Goal: Transaction & Acquisition: Obtain resource

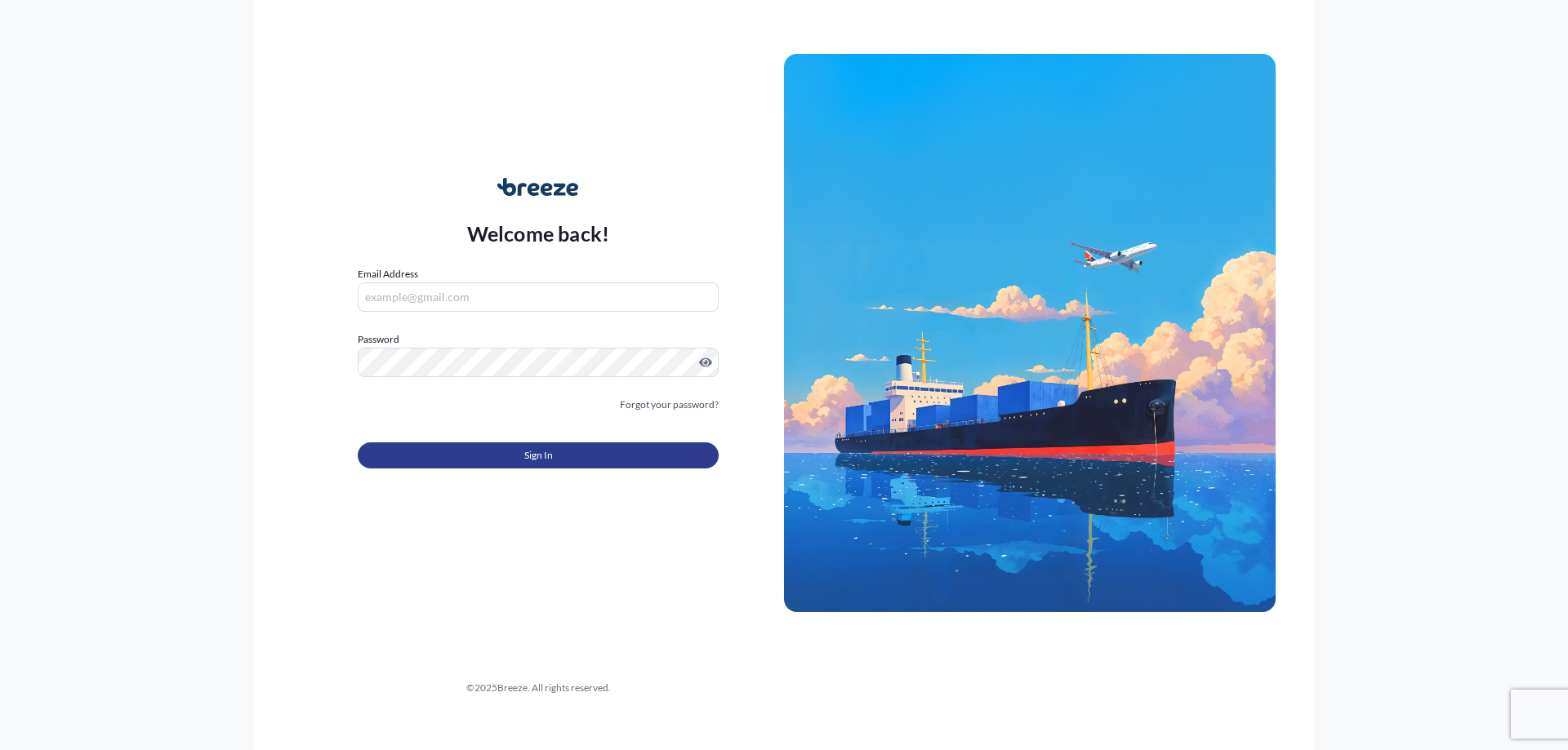
type input "[PERSON_NAME][EMAIL_ADDRESS][PERSON_NAME][DOMAIN_NAME]"
click at [552, 454] on span "Sign In" at bounding box center [539, 455] width 29 height 16
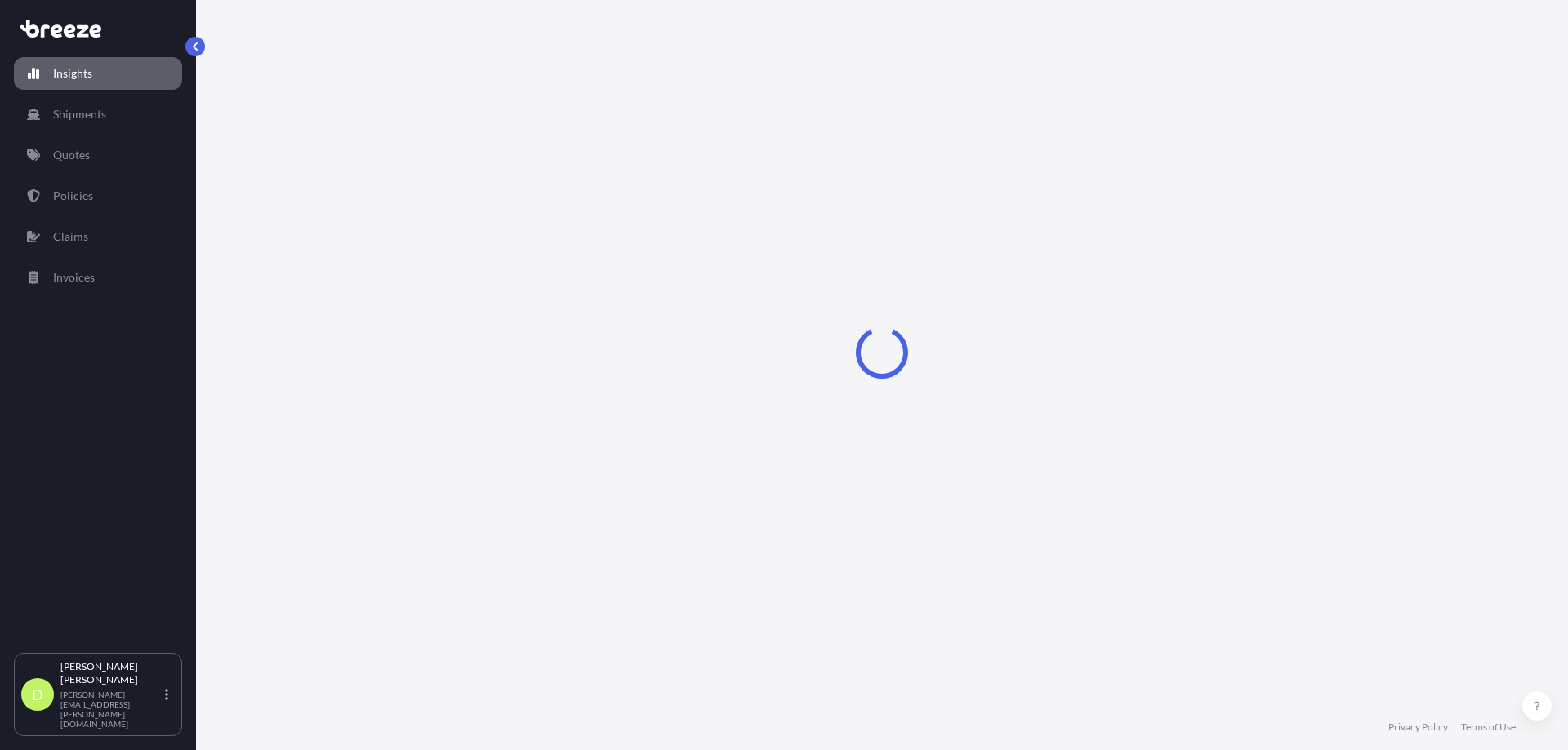
select select "2025"
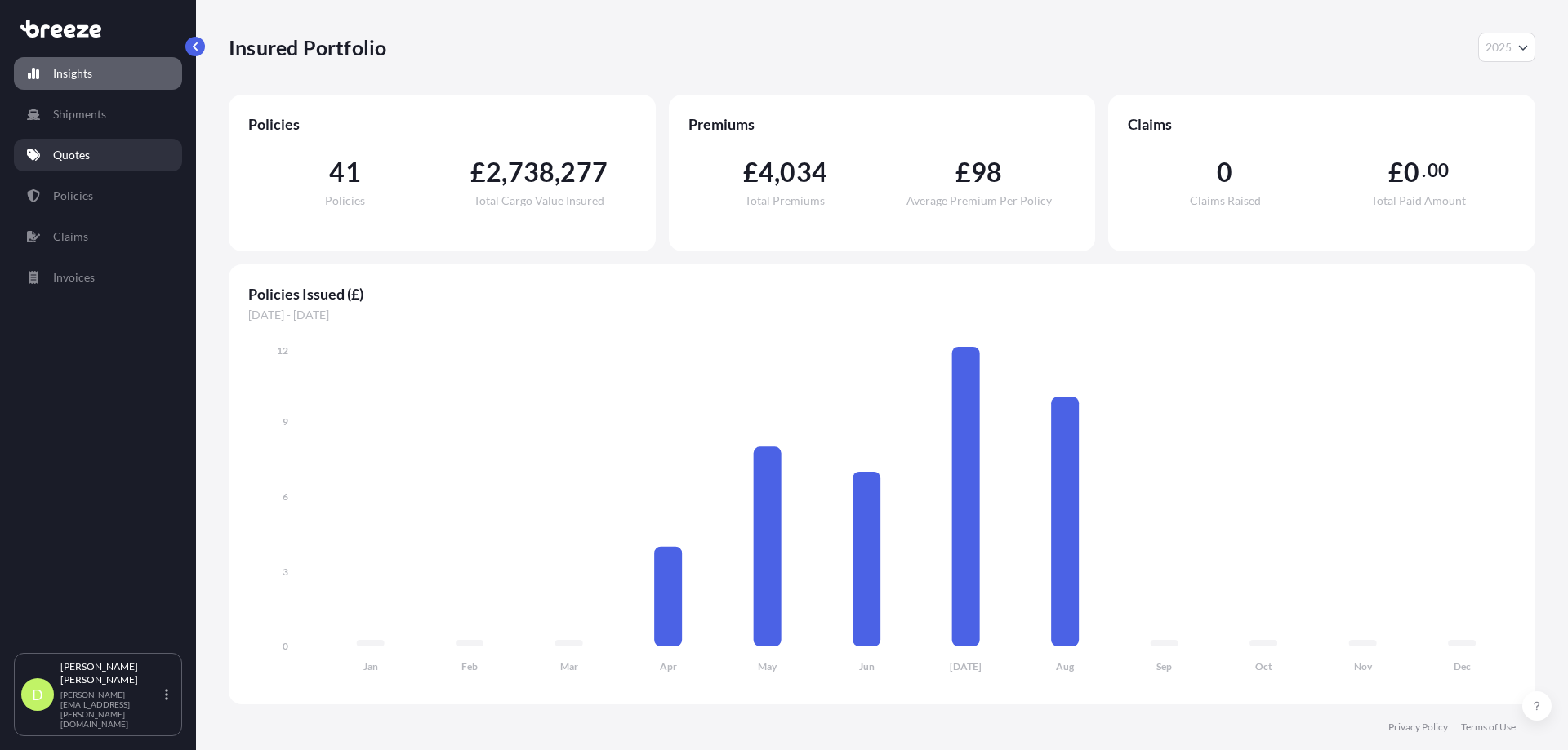
click at [80, 147] on p "Quotes" at bounding box center [71, 154] width 37 height 16
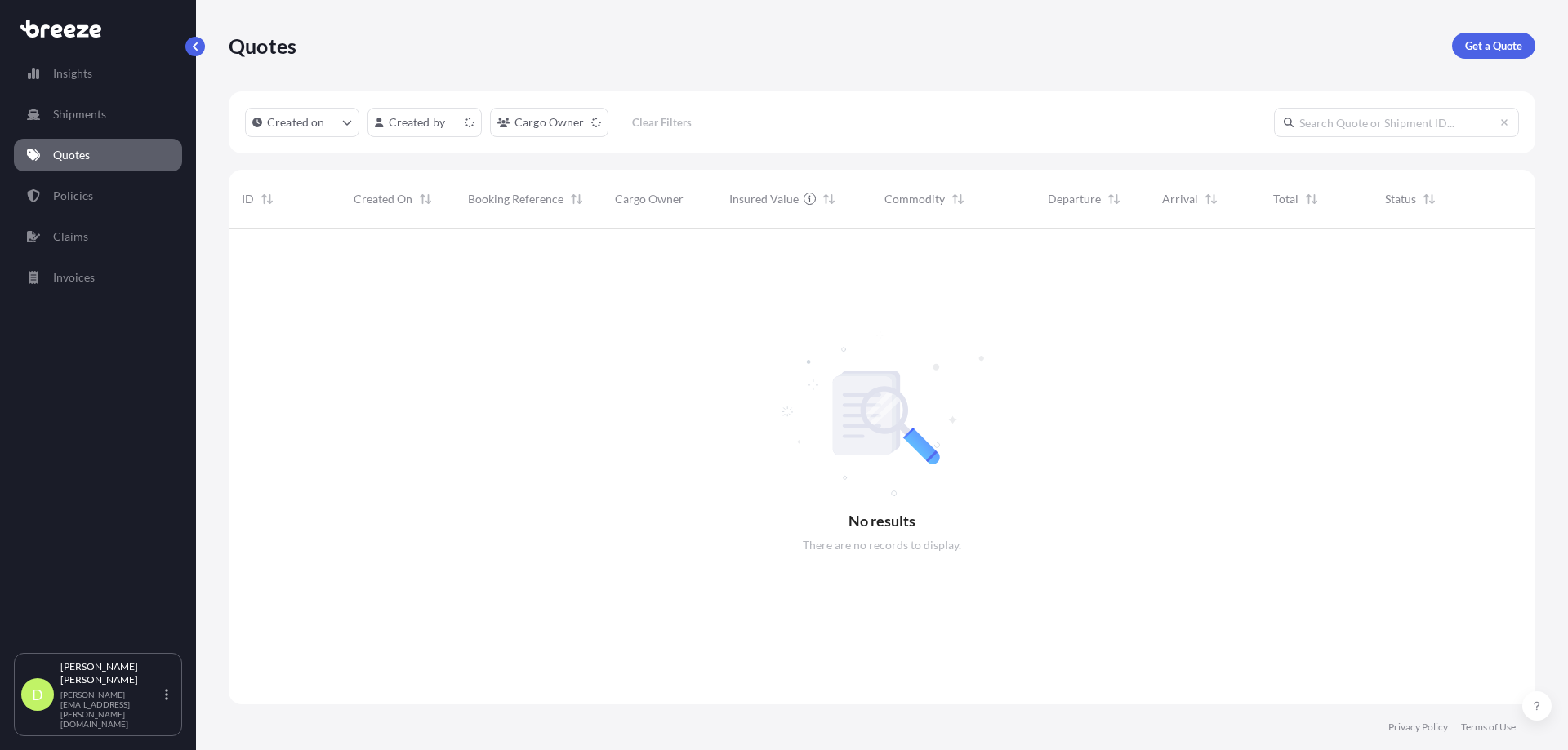
scroll to position [472, 1294]
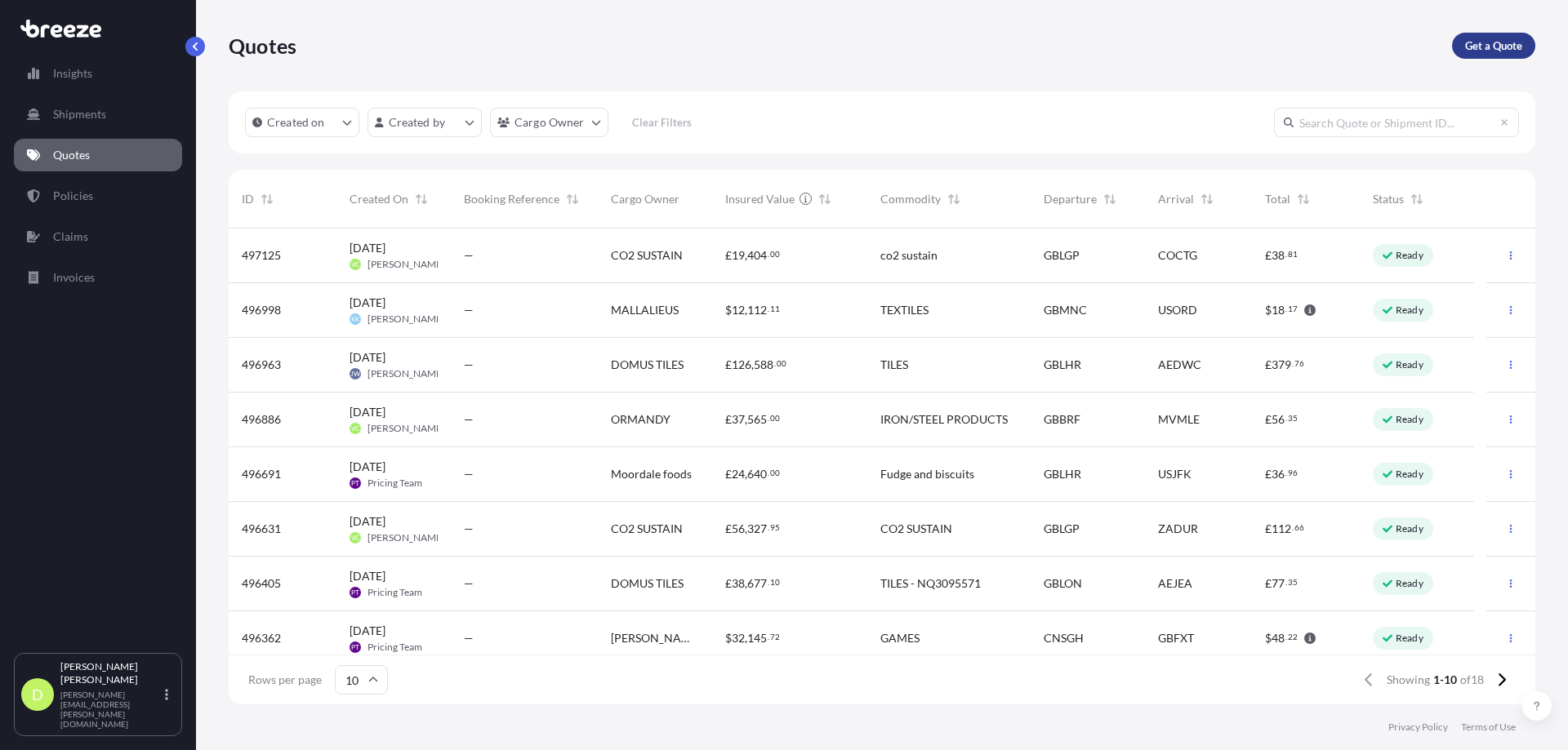
click at [1490, 40] on p "Get a Quote" at bounding box center [1493, 45] width 57 height 16
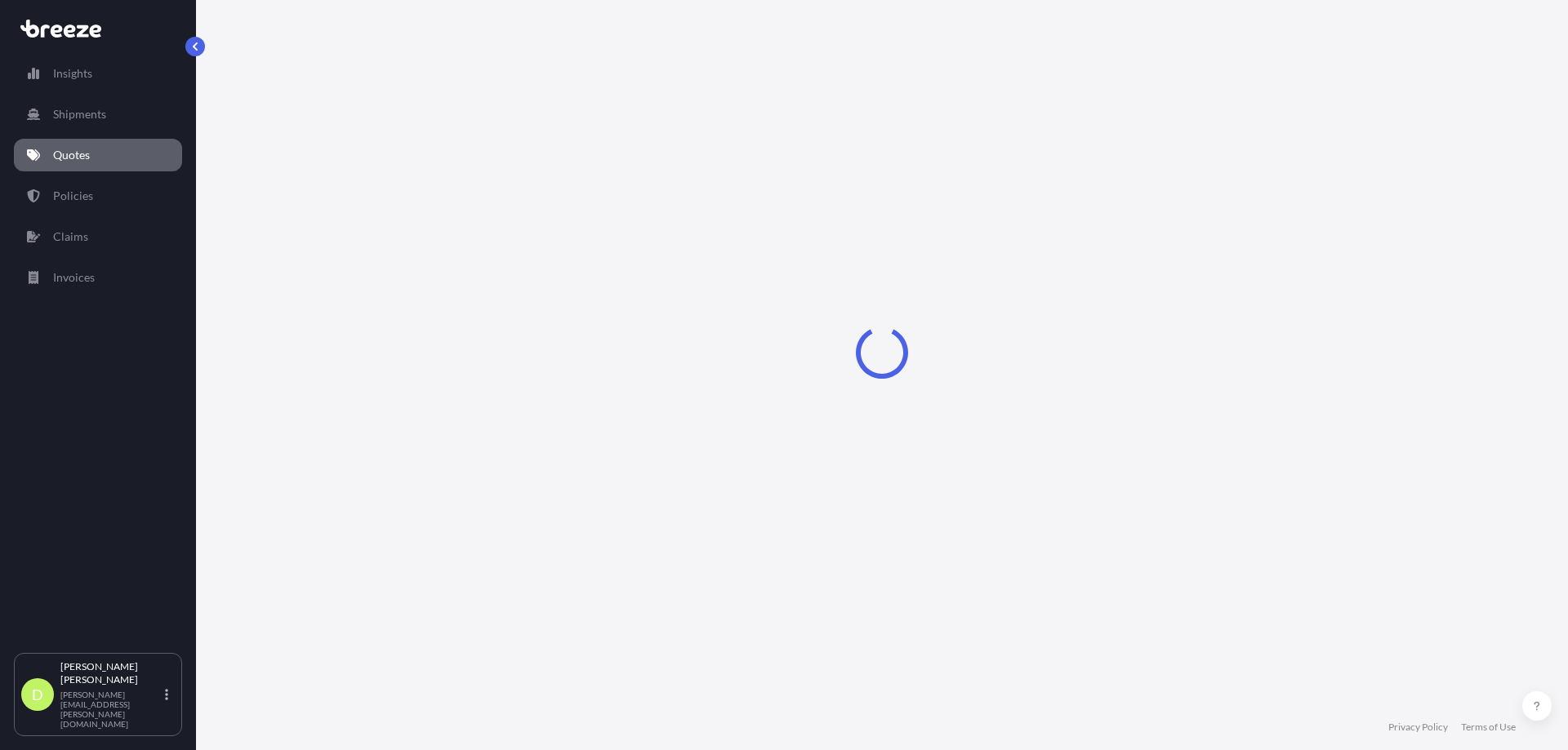
select select "Sea"
select select "1"
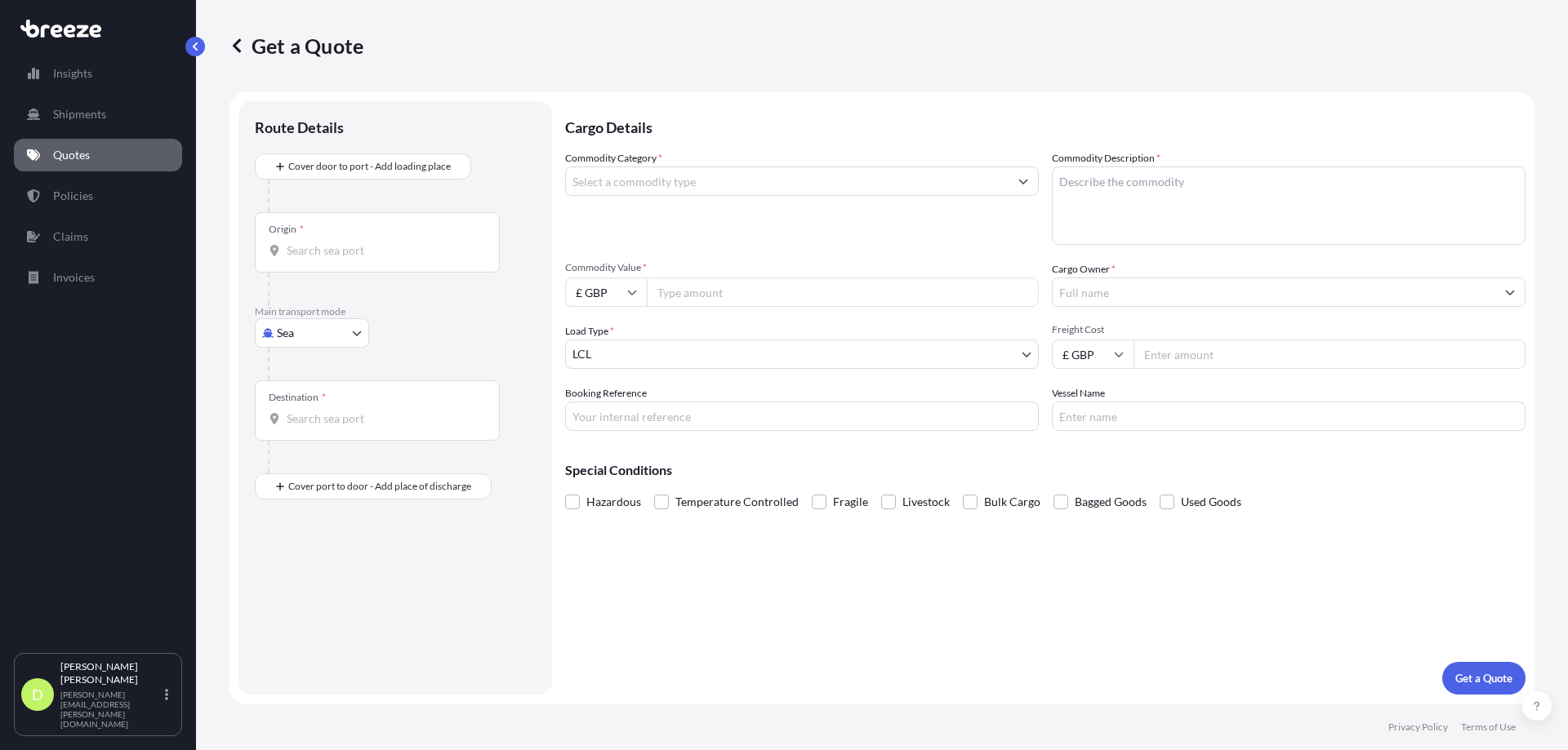
click at [353, 249] on input "Origin *" at bounding box center [383, 250] width 193 height 16
type input "GBRCS - [GEOGRAPHIC_DATA], [GEOGRAPHIC_DATA]"
click at [327, 420] on input "Destination *" at bounding box center [383, 425] width 193 height 16
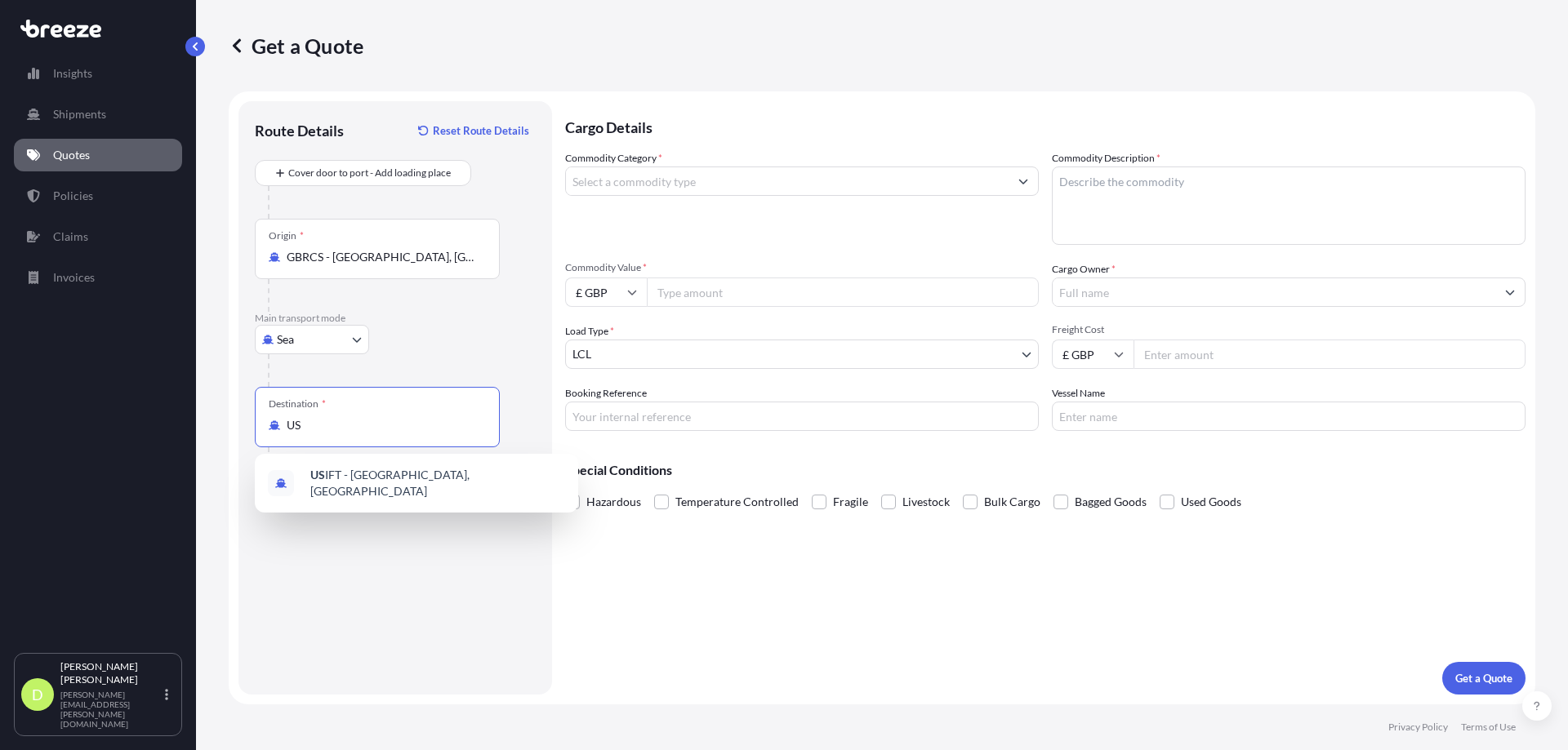
type input "U"
drag, startPoint x: 466, startPoint y: 423, endPoint x: 244, endPoint y: 423, distance: 222.0
click at [244, 423] on div "Route Details Reset Route Details Cover door to port - Add loading place Place …" at bounding box center [394, 398] width 313 height 594
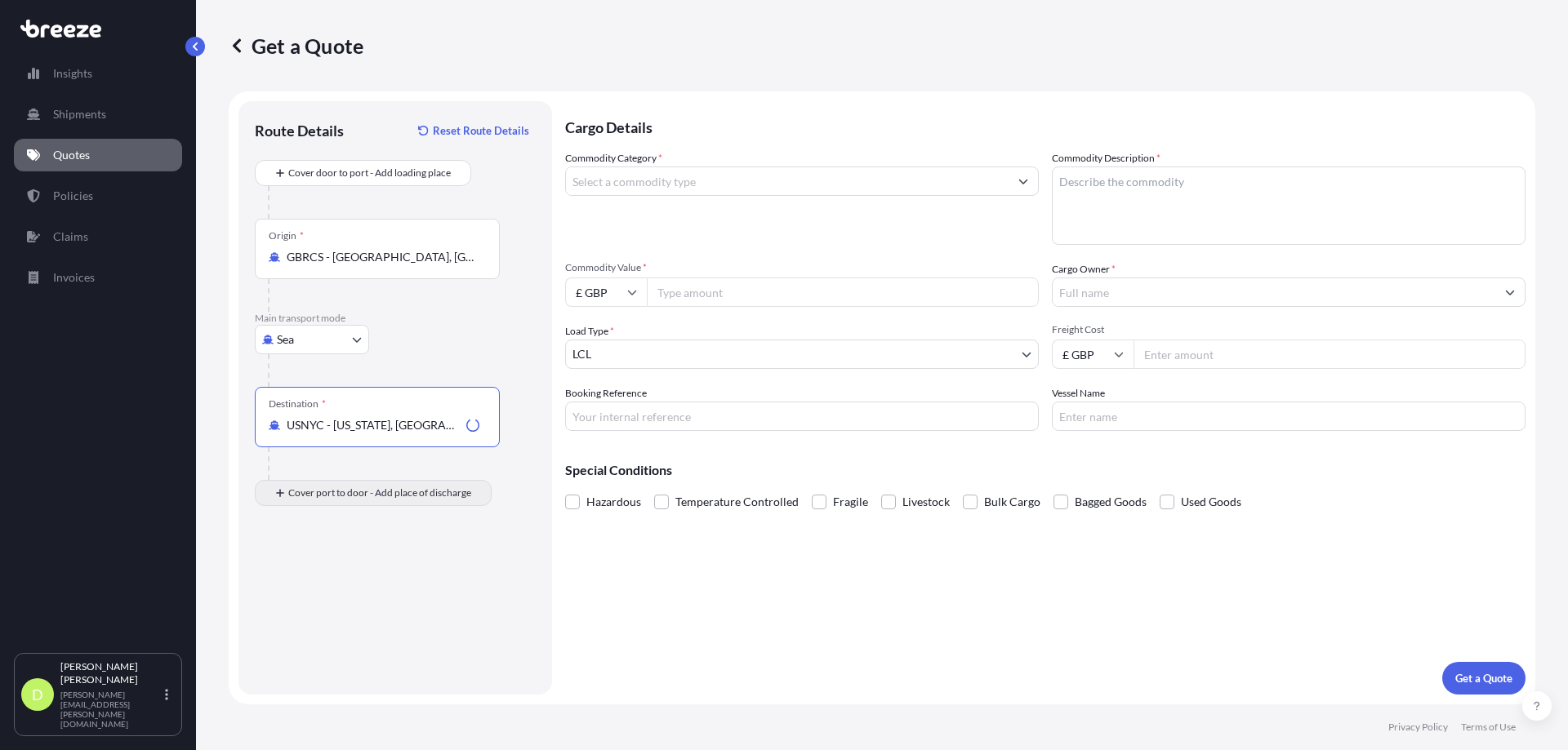
type input "USNYC - [US_STATE], [GEOGRAPHIC_DATA]"
click at [365, 576] on input "Place of Discharge" at bounding box center [383, 580] width 193 height 16
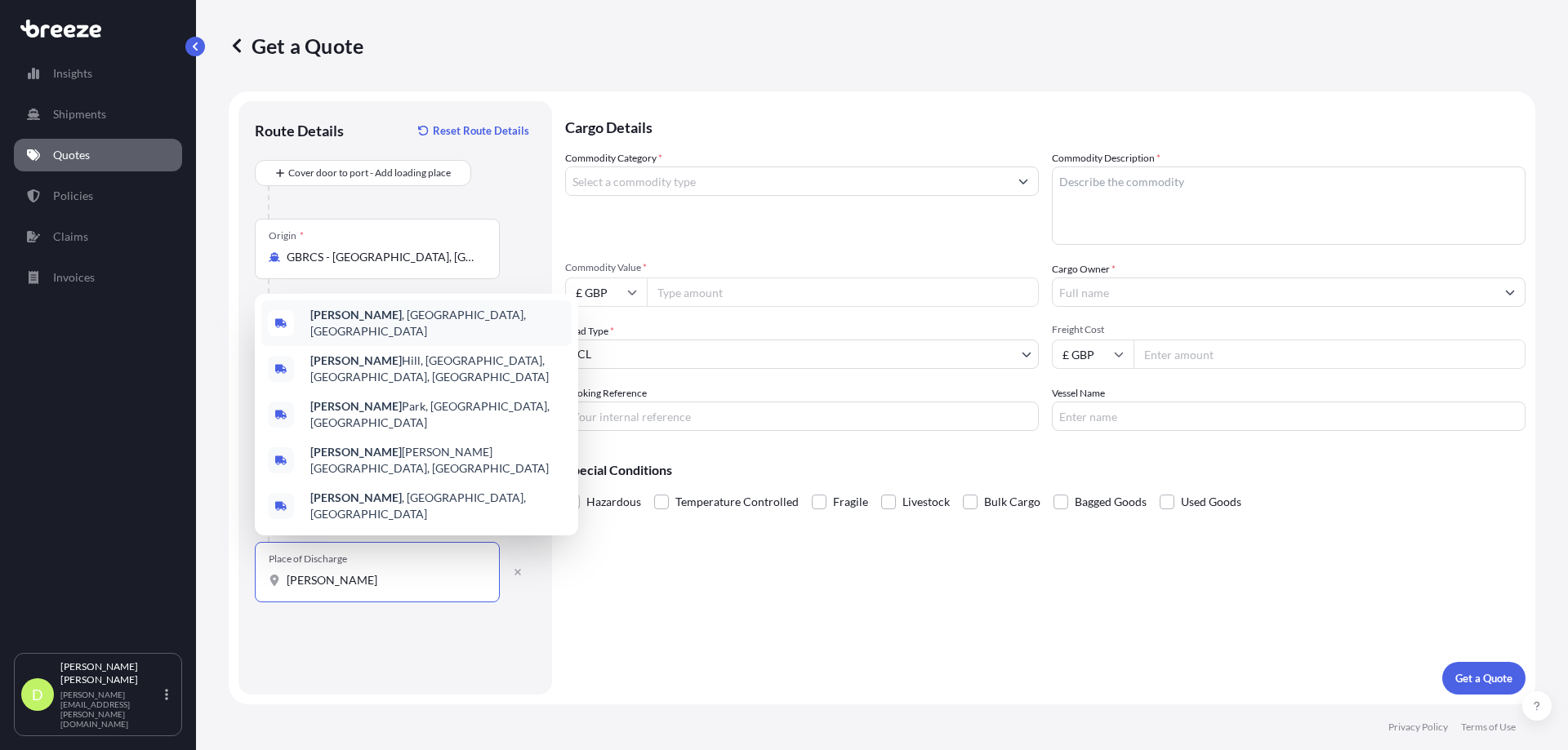
click at [365, 339] on span "[GEOGRAPHIC_DATA] , [GEOGRAPHIC_DATA], [GEOGRAPHIC_DATA]" at bounding box center [438, 323] width 255 height 33
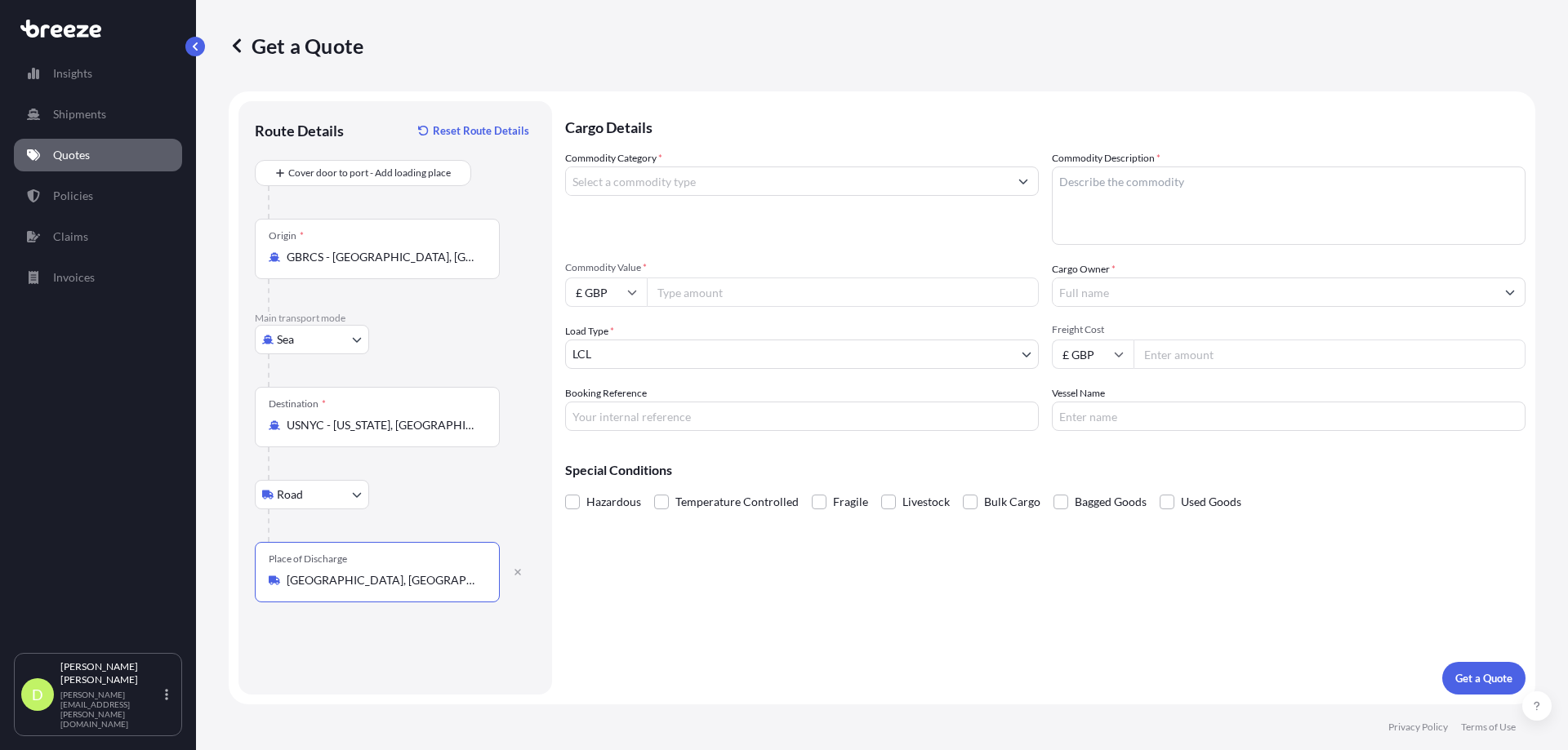
type input "[GEOGRAPHIC_DATA], [GEOGRAPHIC_DATA], [GEOGRAPHIC_DATA]"
click at [755, 180] on input "Commodity Category *" at bounding box center [787, 181] width 443 height 29
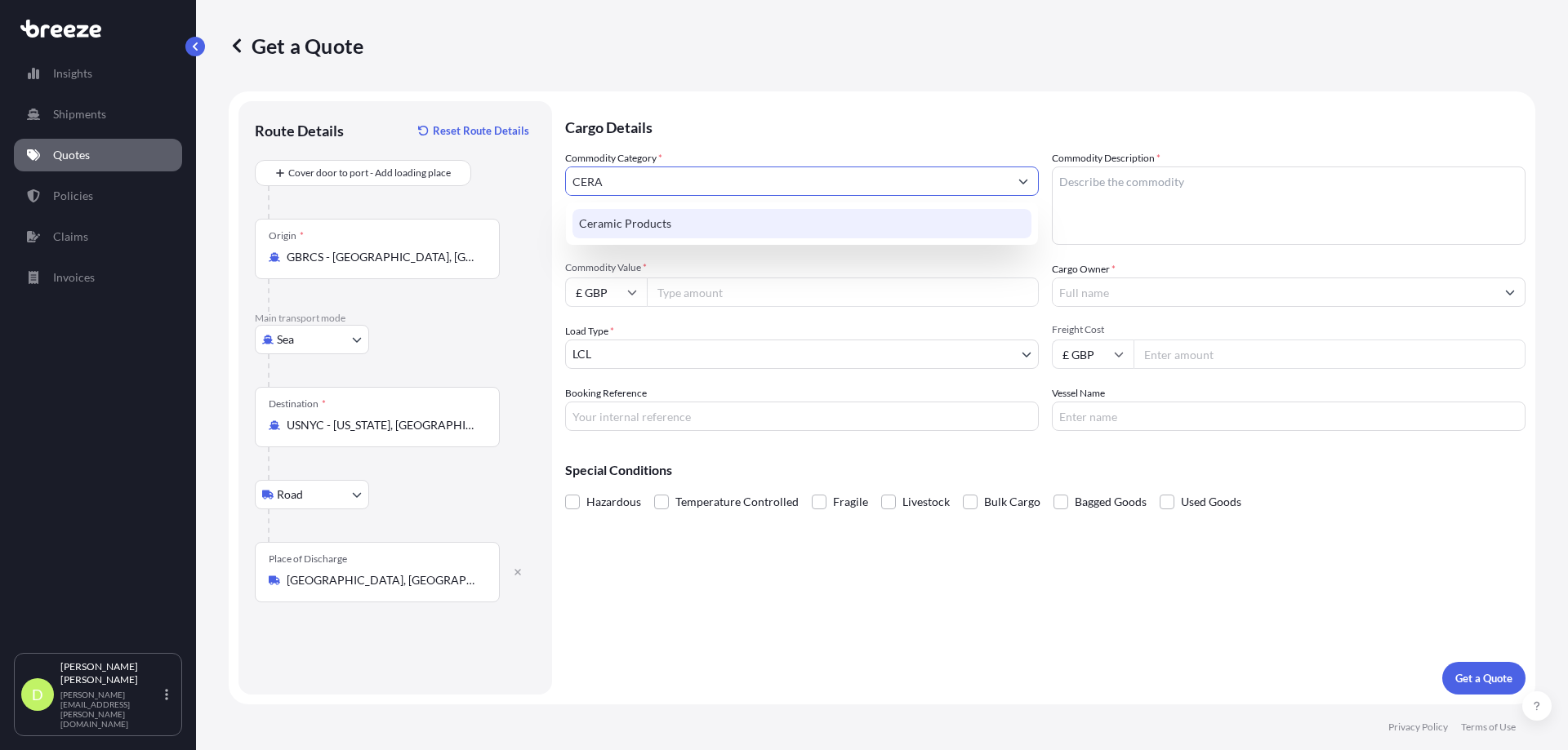
click at [687, 222] on div "Ceramic Products" at bounding box center [802, 224] width 459 height 29
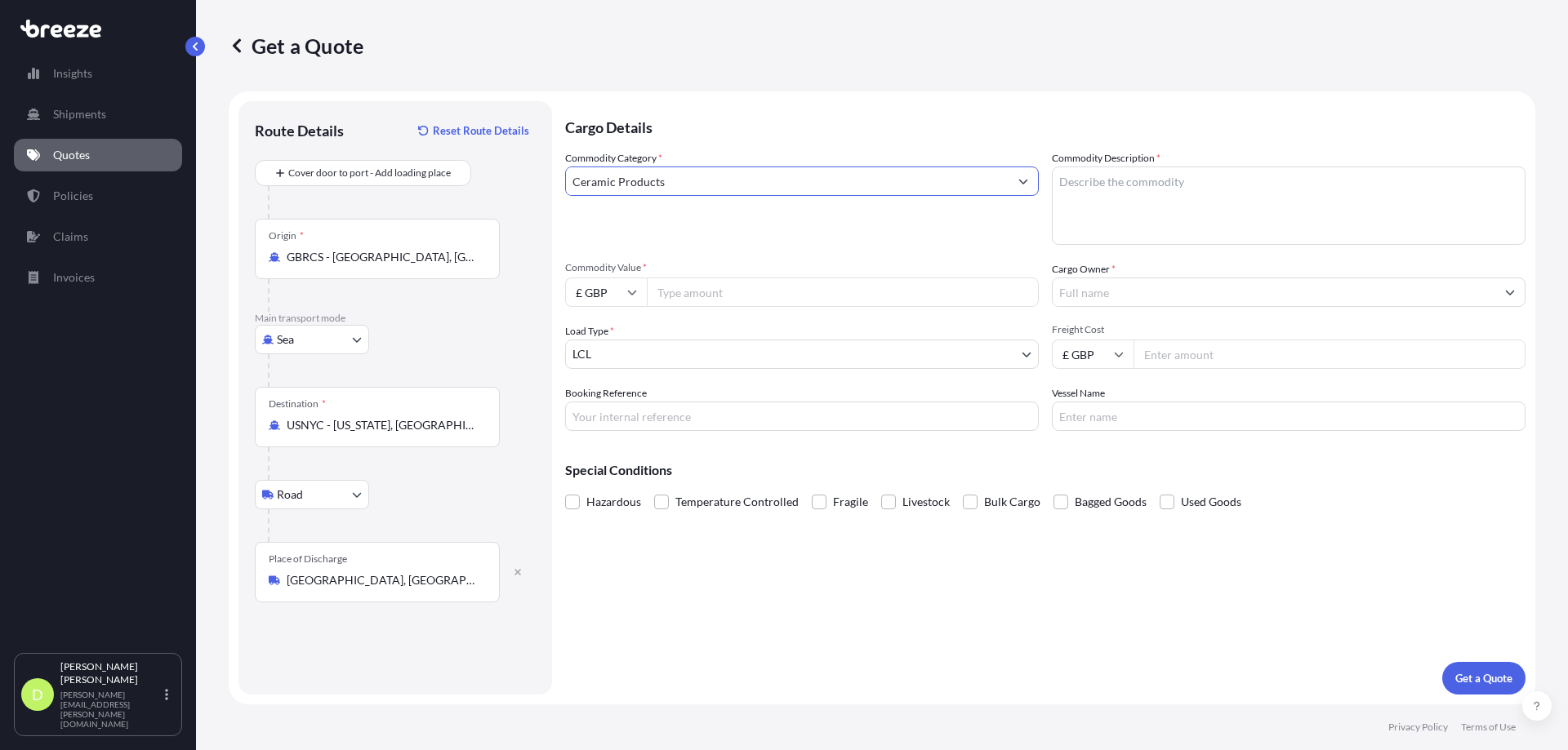
type input "Ceramic Products"
click at [1170, 195] on textarea "Commodity Description *" at bounding box center [1288, 205] width 473 height 78
type textarea "CERAMIC TILES"
click at [641, 286] on input "£ GBP" at bounding box center [606, 292] width 82 height 29
click at [605, 400] on div "$ USD" at bounding box center [606, 406] width 68 height 31
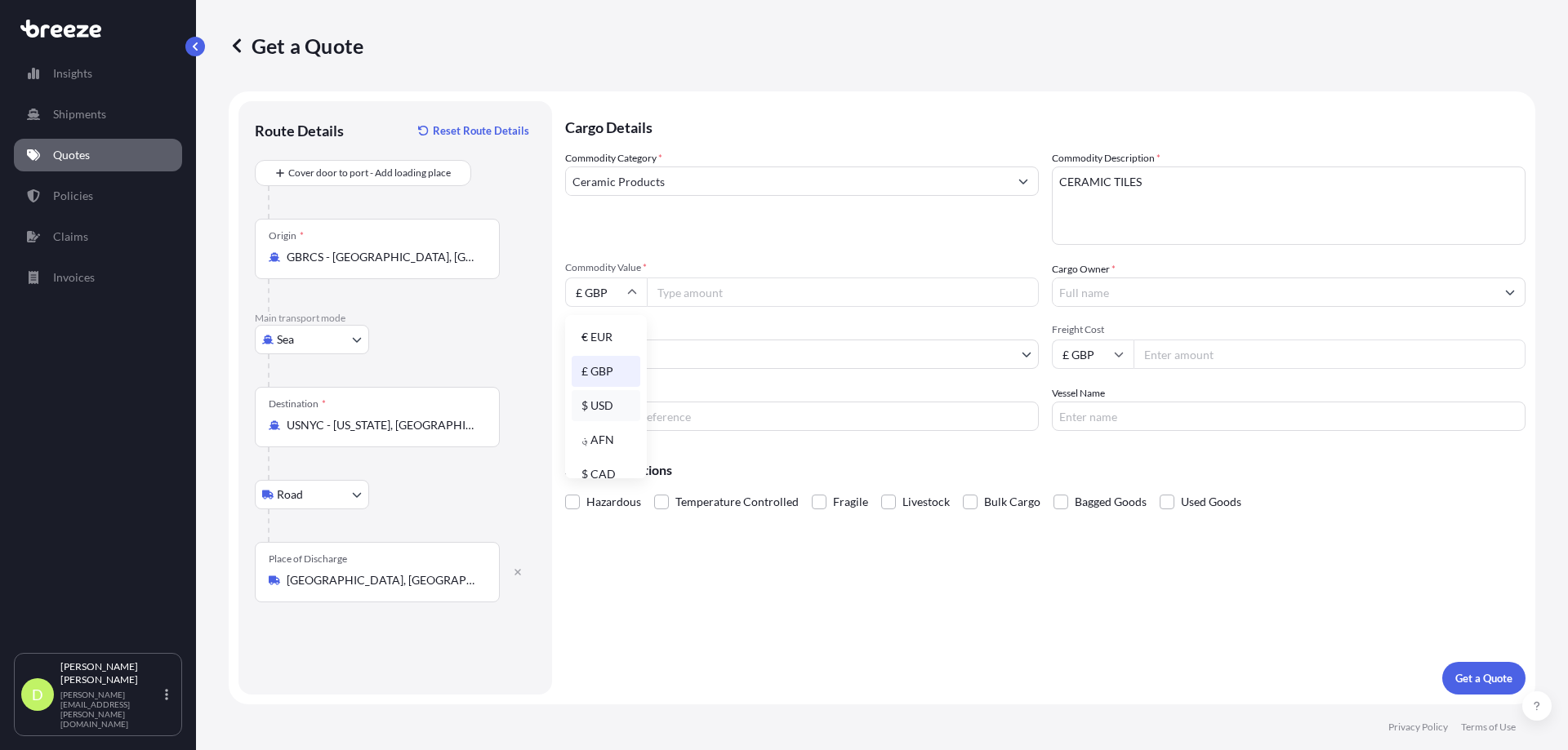
type input "$ USD"
click at [711, 294] on input "Commodity Value *" at bounding box center [843, 292] width 392 height 29
click at [698, 291] on input "Commodity Value *" at bounding box center [843, 292] width 392 height 29
type input "9000.00"
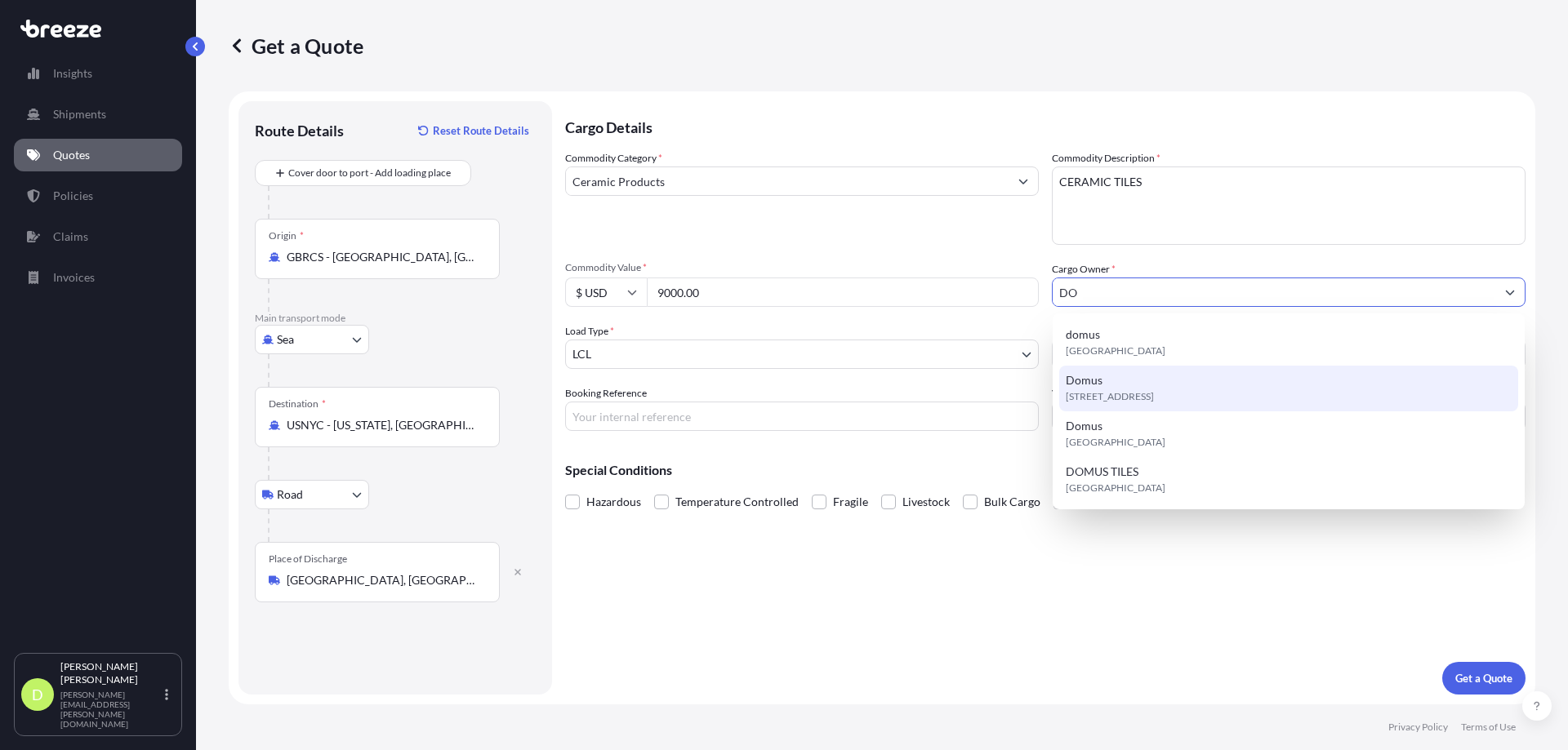
click at [1154, 391] on span "[STREET_ADDRESS]" at bounding box center [1109, 396] width 88 height 16
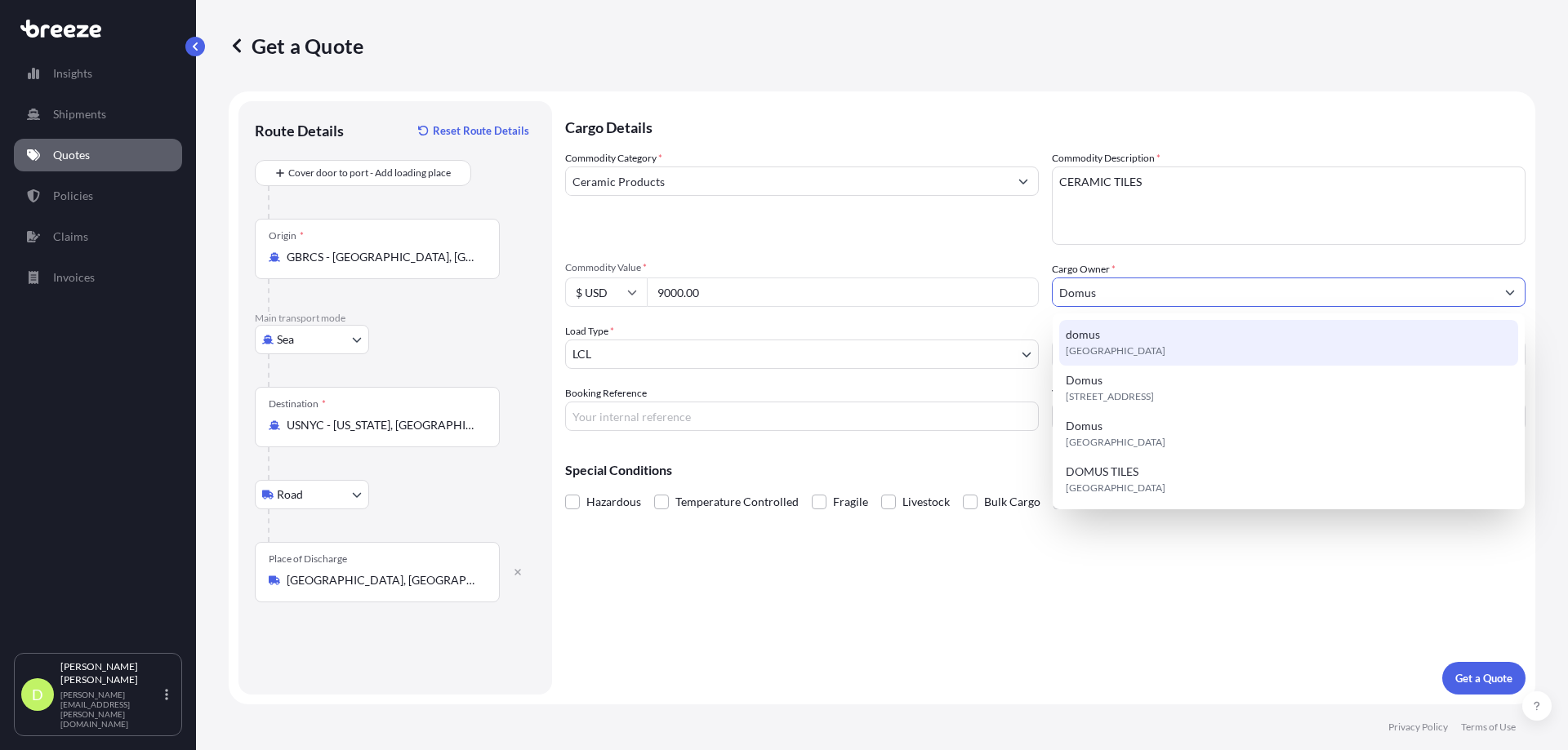
type input "domus"
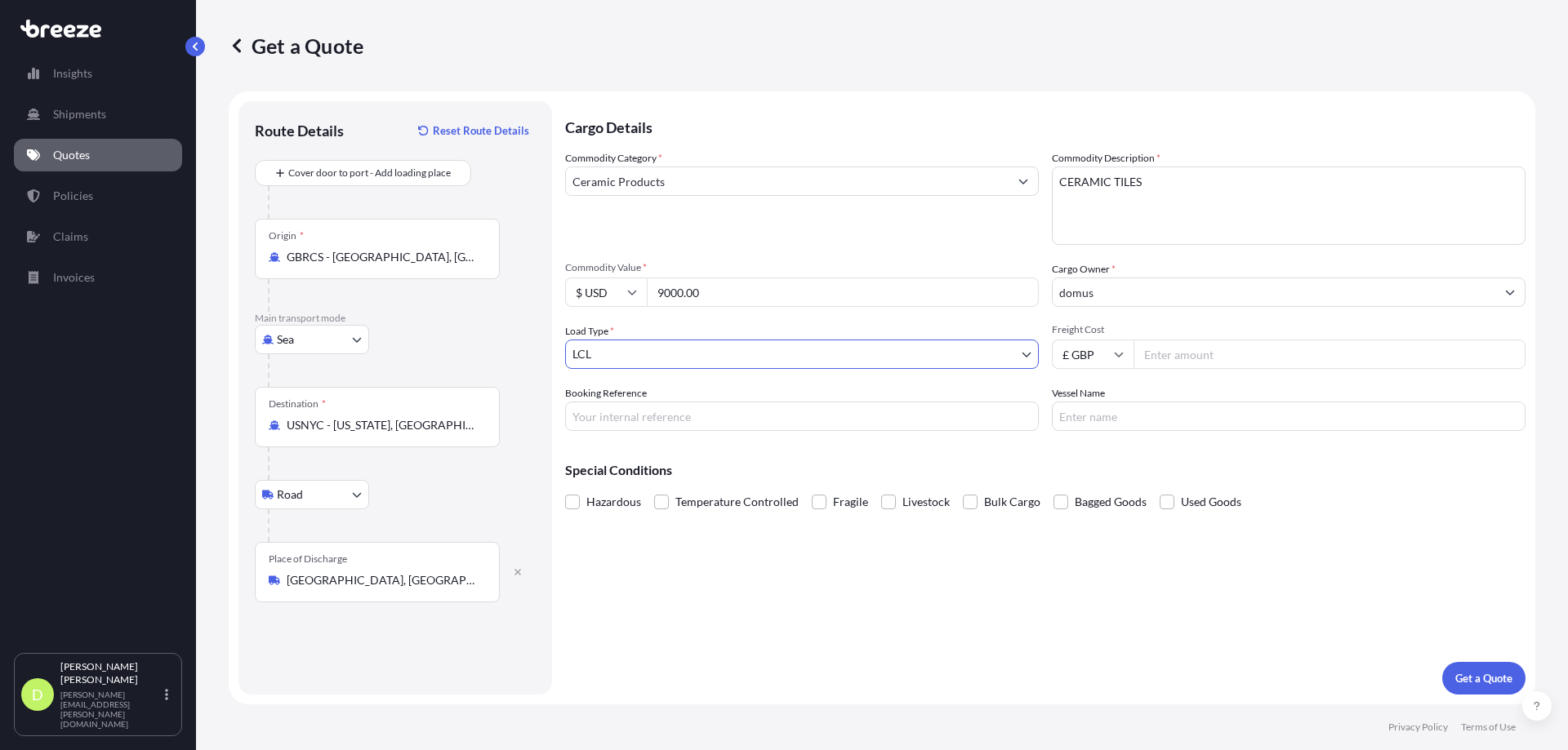
click at [1159, 354] on input "Freight Cost" at bounding box center [1329, 354] width 392 height 29
type input "731.83"
paste input "NQ3090678"
type input "NQ3090678"
click at [1462, 676] on p "Get a Quote" at bounding box center [1483, 678] width 57 height 16
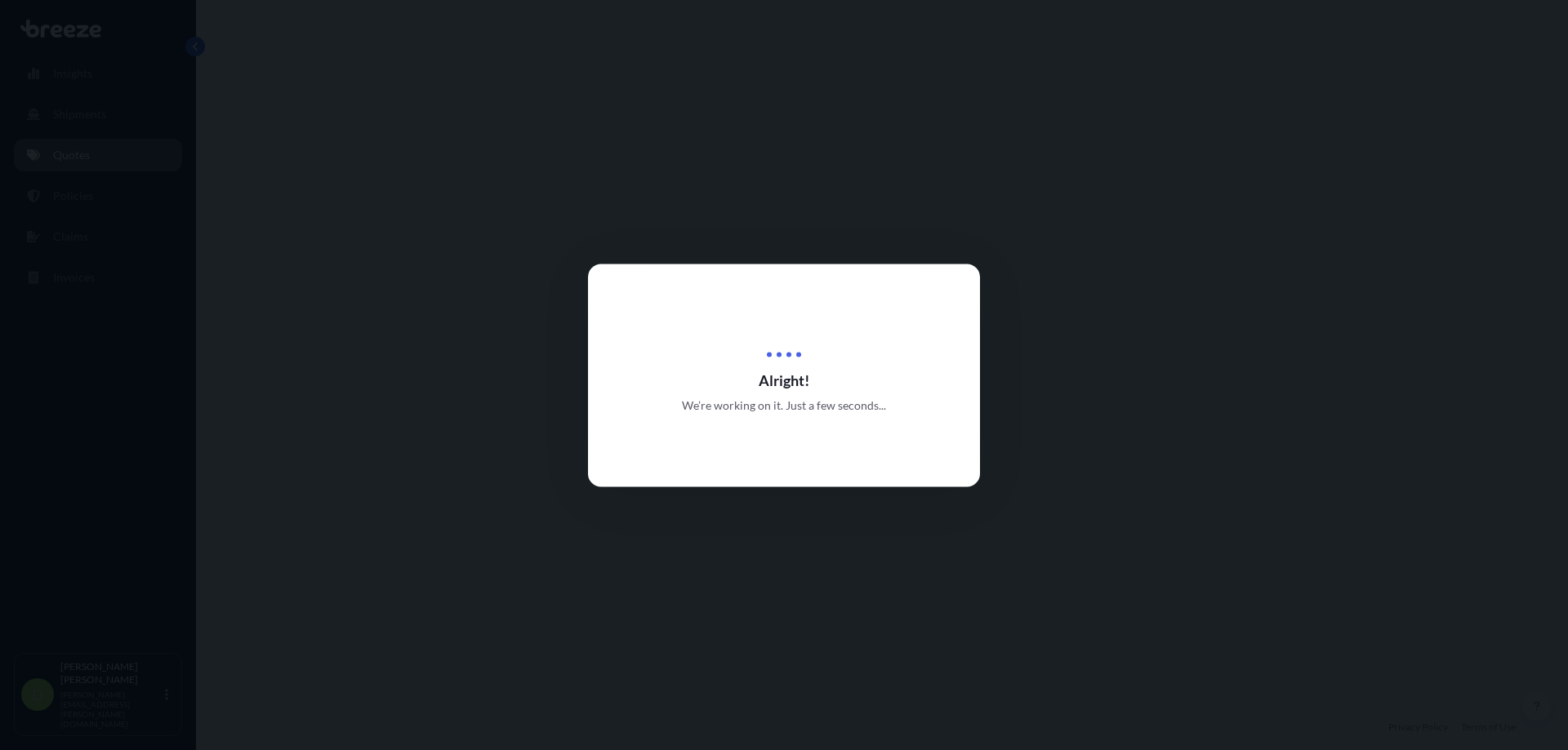
select select "Sea"
select select "Road"
select select "1"
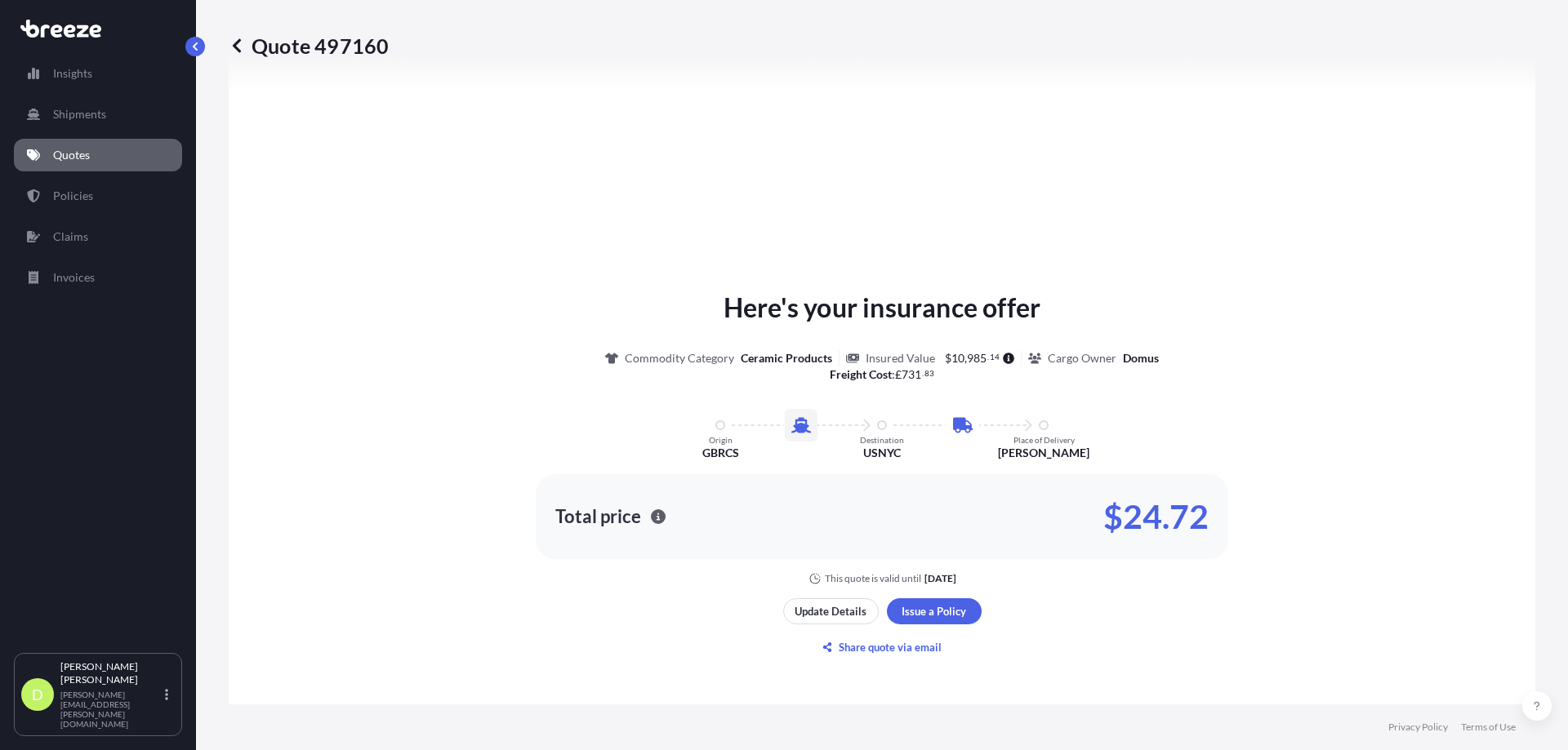
scroll to position [720, 0]
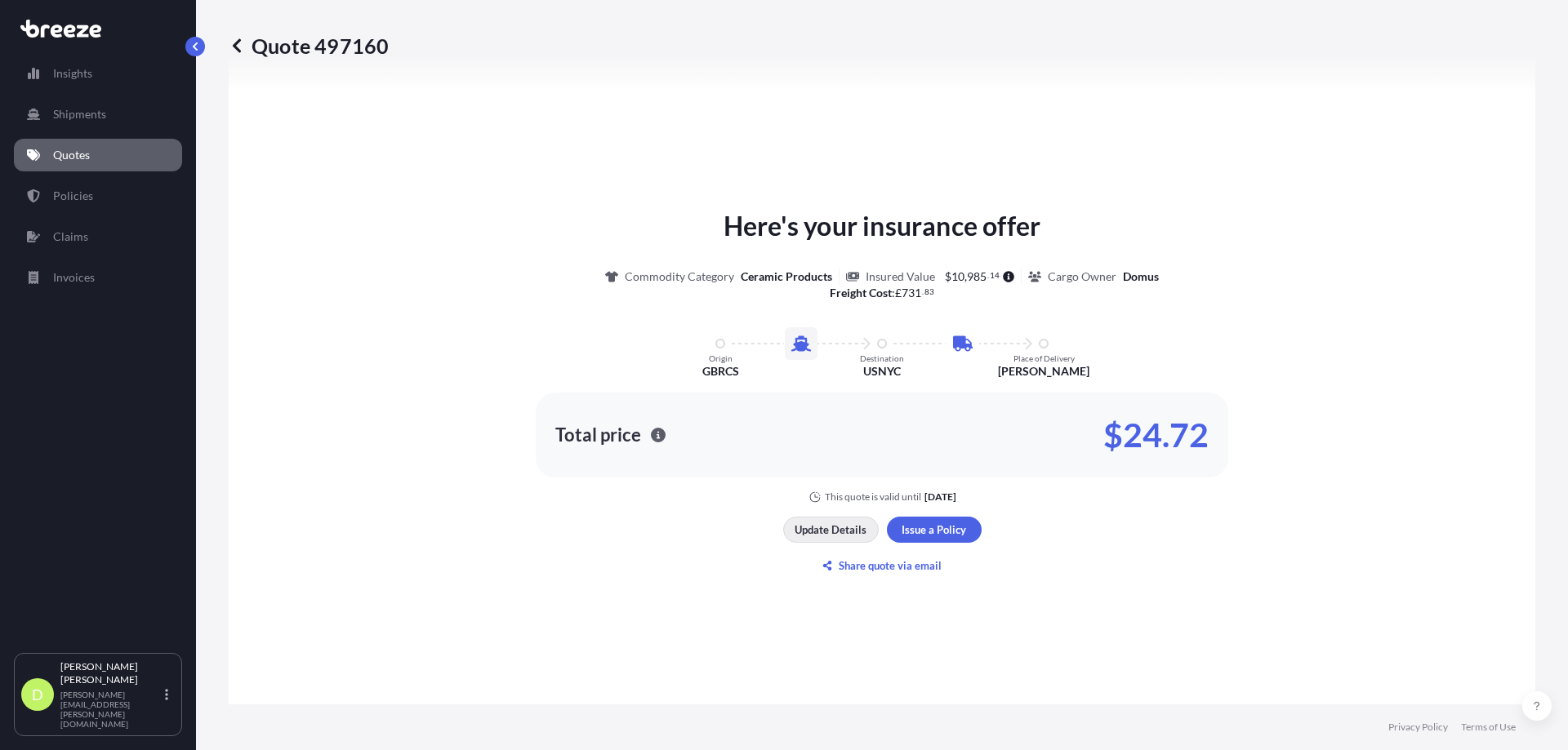
click at [806, 522] on p "Update Details" at bounding box center [830, 529] width 72 height 16
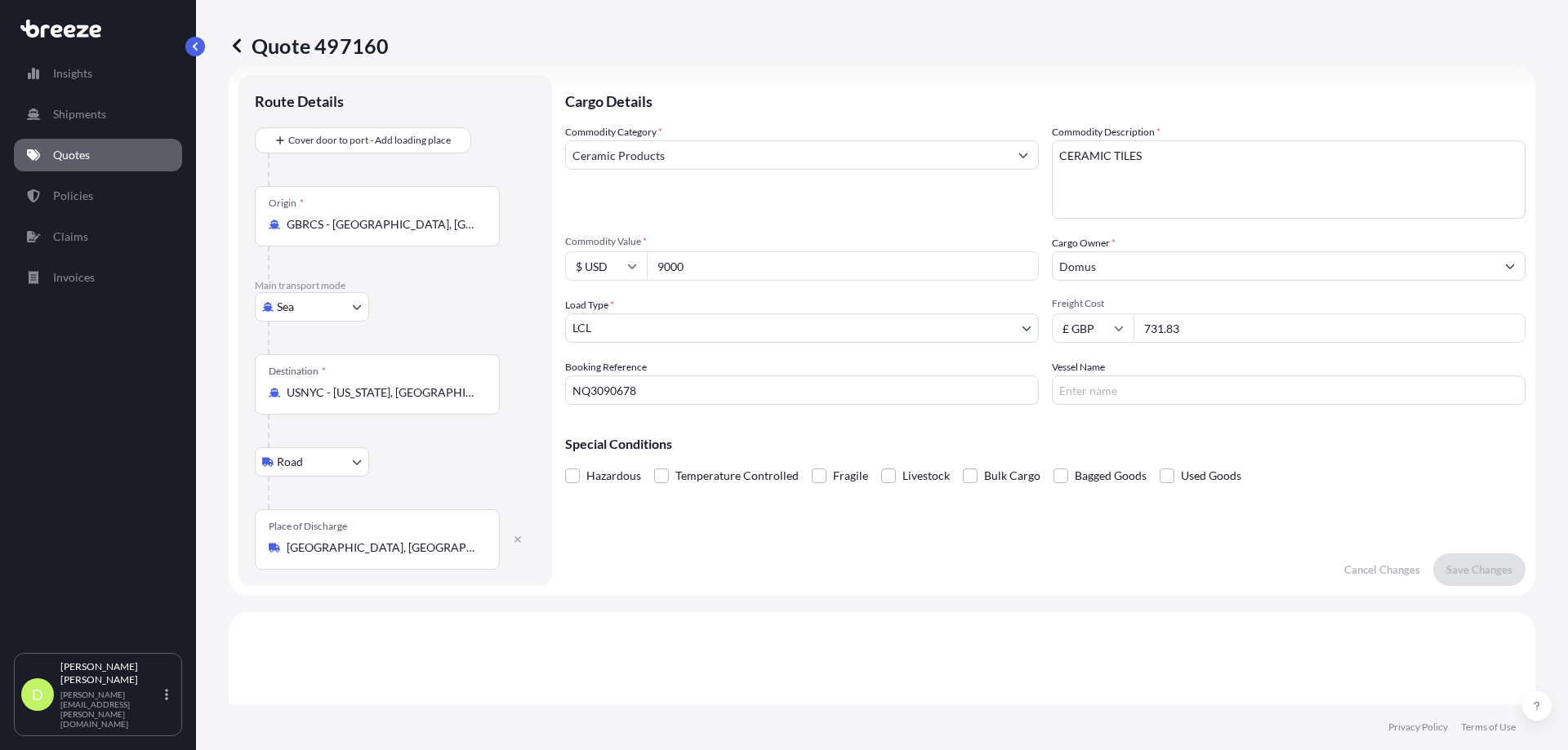
click at [628, 264] on icon at bounding box center [632, 266] width 9 height 5
click at [600, 341] on div "£ GBP" at bounding box center [606, 345] width 68 height 31
type input "£ GBP"
click at [1483, 572] on p "Save Changes" at bounding box center [1479, 570] width 67 height 16
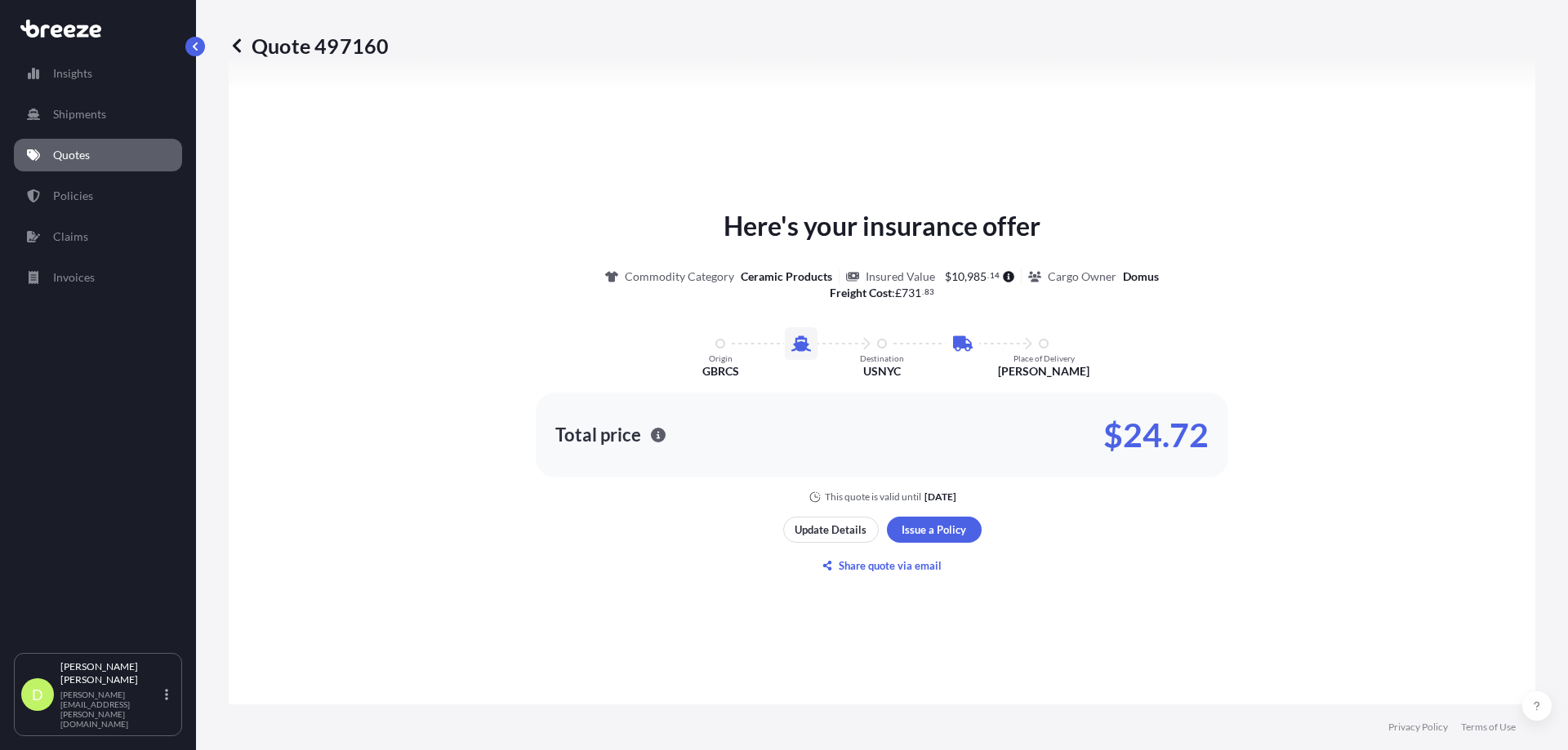
select select "Sea"
select select "Road"
select select "1"
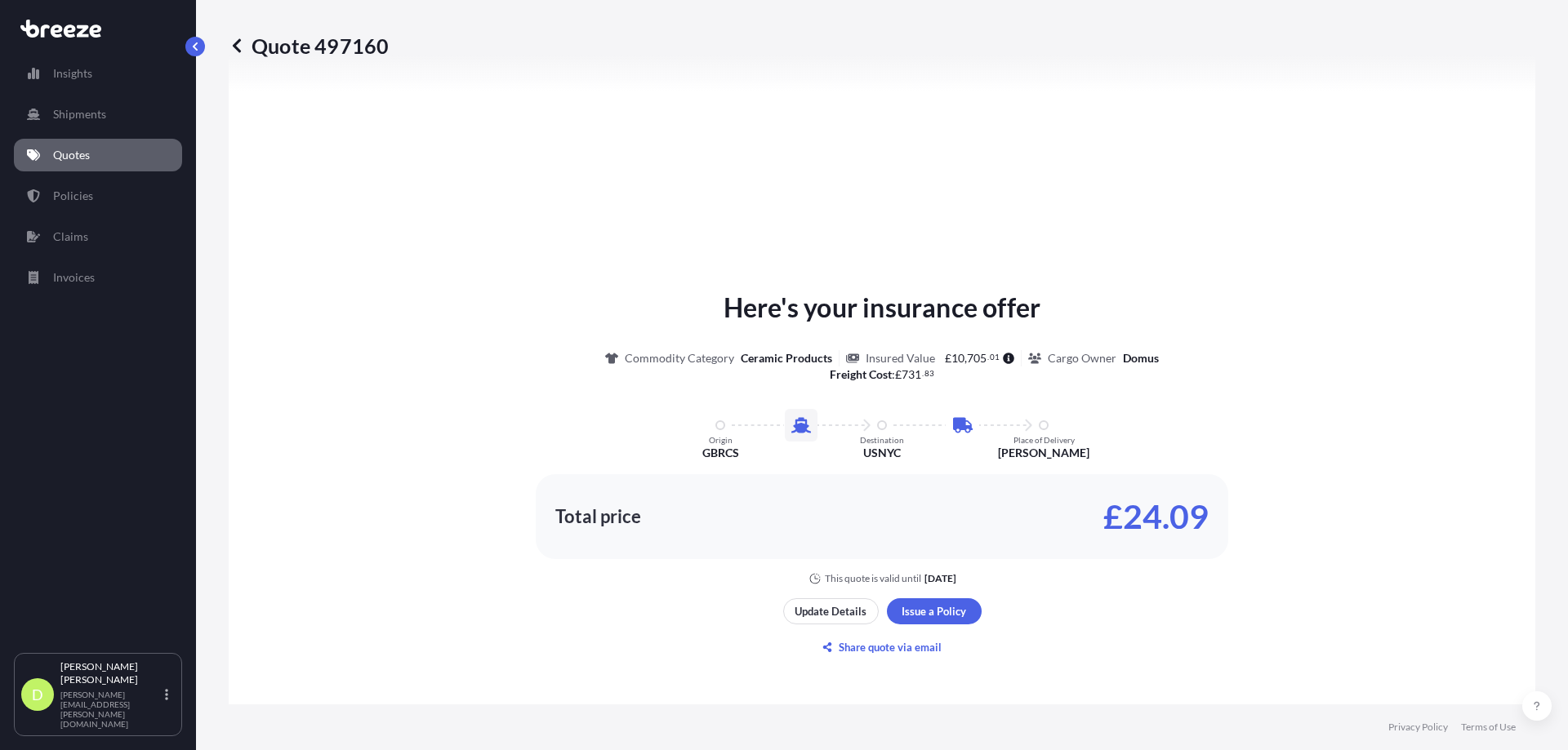
scroll to position [720, 0]
